Goal: Task Accomplishment & Management: Use online tool/utility

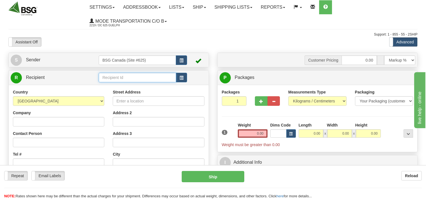
click at [111, 81] on input "text" at bounding box center [137, 78] width 77 height 10
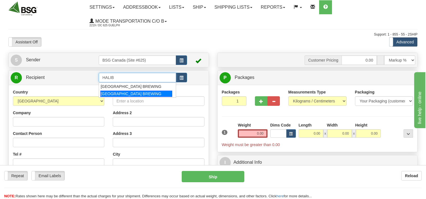
click at [118, 94] on div "[GEOGRAPHIC_DATA] BREWING" at bounding box center [136, 94] width 72 height 6
type input "[GEOGRAPHIC_DATA] BREWING"
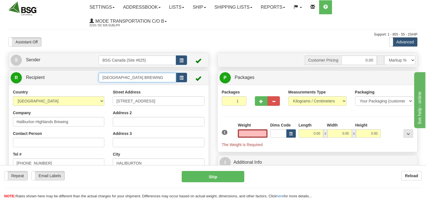
type input "0.00"
click at [170, 77] on input "[GEOGRAPHIC_DATA] BREWING" at bounding box center [137, 78] width 77 height 10
click at [176, 79] on button "button" at bounding box center [181, 78] width 11 height 10
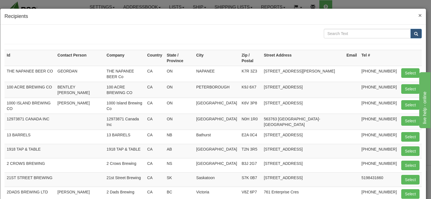
click at [418, 13] on span "×" at bounding box center [419, 15] width 3 height 6
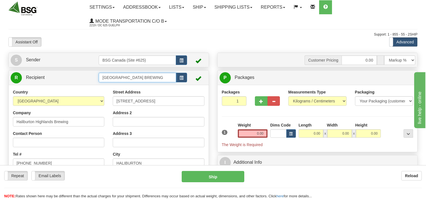
drag, startPoint x: 172, startPoint y: 77, endPoint x: 63, endPoint y: 73, distance: 108.5
click at [99, 73] on input "[GEOGRAPHIC_DATA] BREWING" at bounding box center [137, 78] width 77 height 10
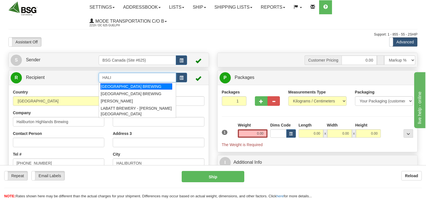
click at [117, 85] on div "[GEOGRAPHIC_DATA] BREWING" at bounding box center [136, 87] width 72 height 6
type input "[GEOGRAPHIC_DATA] BREWING"
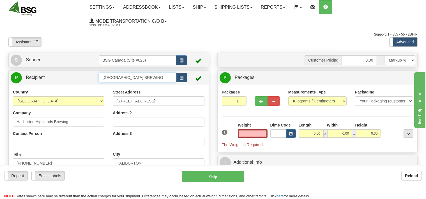
type input "0.00"
drag, startPoint x: 171, startPoint y: 78, endPoint x: 69, endPoint y: 86, distance: 102.8
click at [99, 82] on input "[GEOGRAPHIC_DATA] BREWING" at bounding box center [137, 78] width 77 height 10
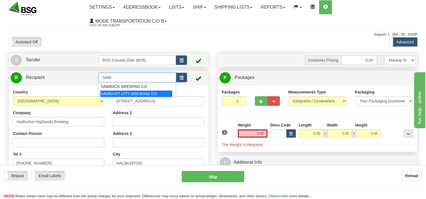
click at [116, 93] on div "SAWDUST CITY BREWING CO." at bounding box center [136, 94] width 72 height 6
type input "SAWDUST CITY BREWING CO."
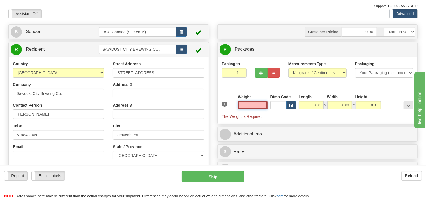
scroll to position [29, 0]
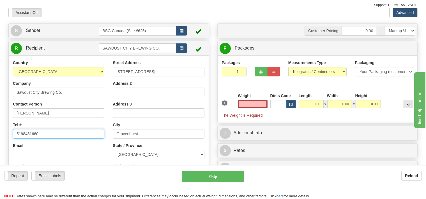
type input "0.00"
drag, startPoint x: 43, startPoint y: 137, endPoint x: 0, endPoint y: 133, distance: 43.4
click at [13, 133] on input "5198431660" at bounding box center [58, 134] width 91 height 10
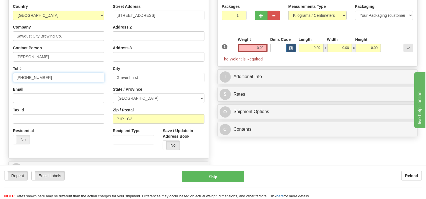
scroll to position [89, 0]
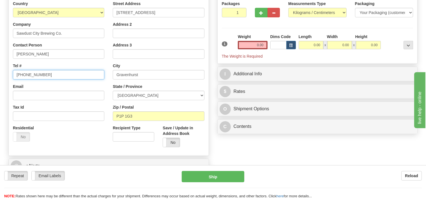
type input "[PHONE_NUMBER]"
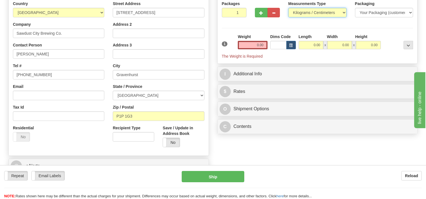
click at [288, 8] on select "Pounds / Inches Kilograms / Centimeters" at bounding box center [317, 13] width 58 height 10
select select "0"
click option "Pounds / Inches" at bounding box center [0, 0] width 0 height 0
click at [247, 47] on input "0.00" at bounding box center [252, 45] width 29 height 8
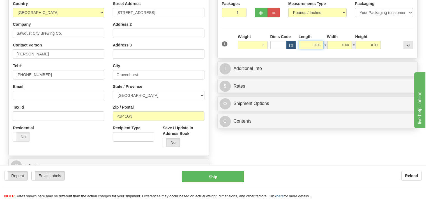
type input "3.00"
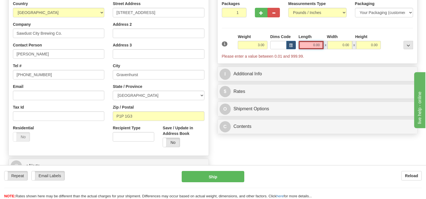
click at [303, 45] on input "0.00" at bounding box center [311, 45] width 25 height 8
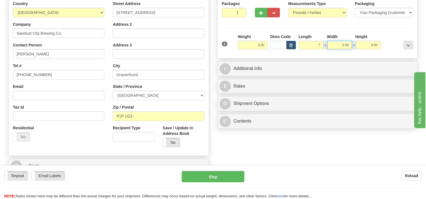
type input "7.00"
click at [335, 45] on input "0.00" at bounding box center [339, 45] width 25 height 8
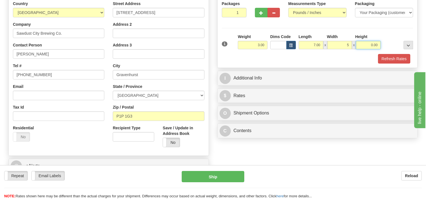
type input "5.00"
click at [365, 45] on input "0.00" at bounding box center [368, 45] width 25 height 8
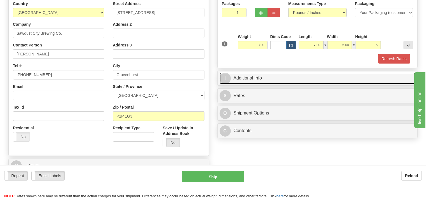
type input "5.00"
click at [256, 77] on link "I Additional Info" at bounding box center [317, 78] width 196 height 11
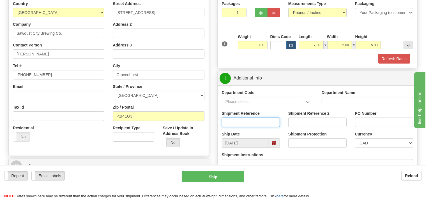
click at [235, 127] on input "Shipment Reference" at bounding box center [251, 123] width 58 height 10
type input "SO170-146930"
click at [388, 60] on button "Refresh Rates" at bounding box center [394, 59] width 32 height 10
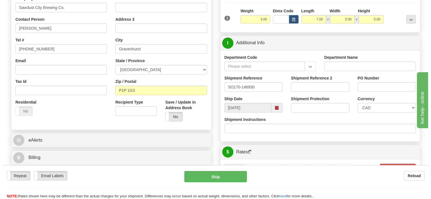
scroll to position [177, 0]
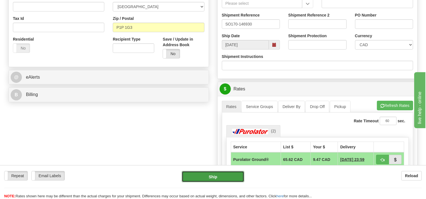
click at [226, 178] on button "Ship" at bounding box center [213, 176] width 63 height 11
type input "260"
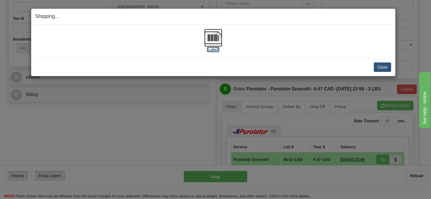
click at [214, 40] on img at bounding box center [213, 38] width 18 height 18
